Goal: Go to known website: Go to known website

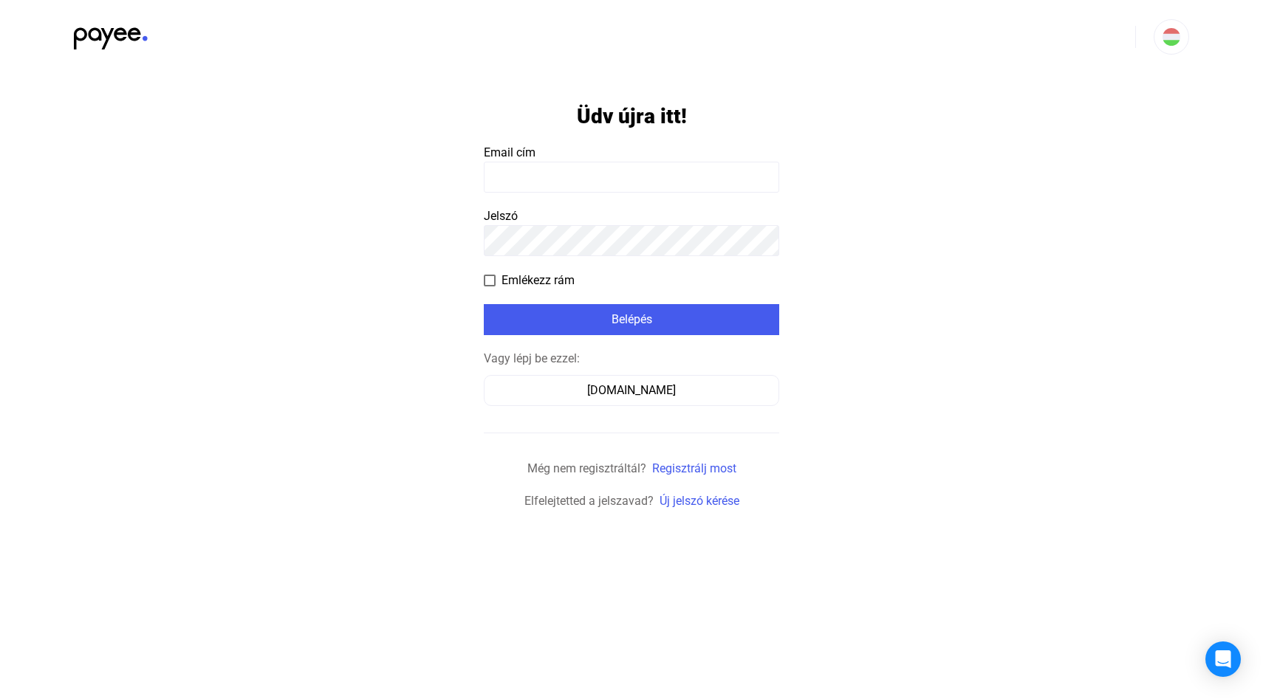
click at [591, 267] on form "Üdv újra itt! Email cím Jelszó Emlékezz rám Belépés Vagy lépj be ezzel: [DOMAIN…" at bounding box center [631, 292] width 295 height 437
click at [439, 414] on app-form-template "Üdv újra itt! Email cím Jelszó Emlékezz rám Belépés Vagy lépj be ezzel: [DOMAIN…" at bounding box center [631, 292] width 1263 height 437
click at [544, 415] on form "Üdv újra itt! Email cím Jelszó Emlékezz rám Belépés Vagy lépj be ezzel: [DOMAIN…" at bounding box center [631, 292] width 295 height 437
click at [543, 391] on div "[DOMAIN_NAME]" at bounding box center [631, 391] width 285 height 18
